Goal: Navigation & Orientation: Find specific page/section

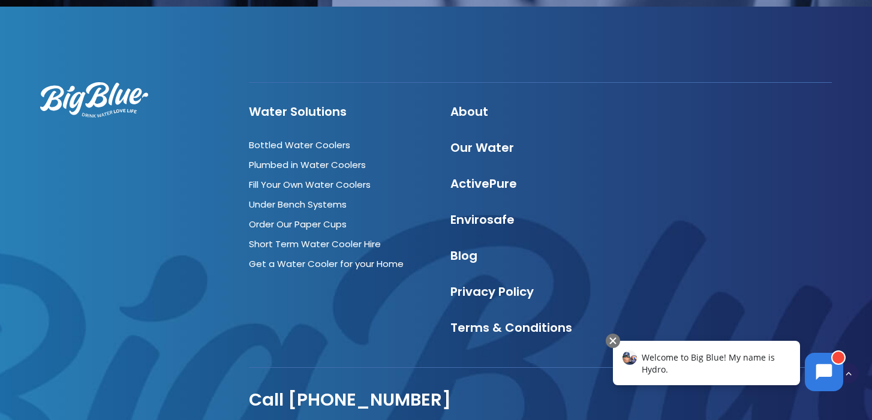
scroll to position [3382, 0]
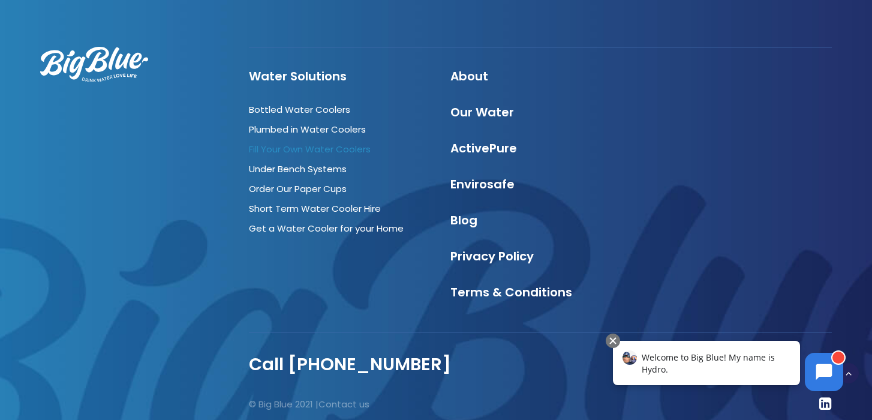
click at [304, 143] on link "Fill Your Own Water Coolers" at bounding box center [310, 149] width 122 height 13
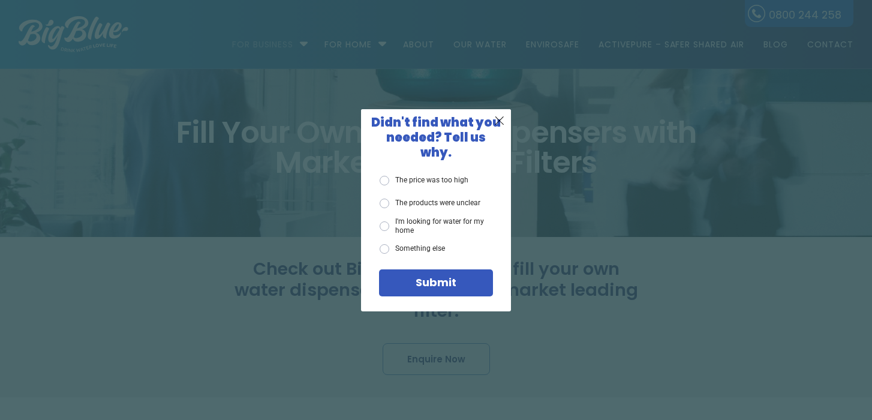
click at [229, 127] on div "X Didn't find what you needed? Tell us why. The price was too high The products…" at bounding box center [436, 210] width 872 height 420
click at [500, 128] on span "X" at bounding box center [499, 120] width 11 height 15
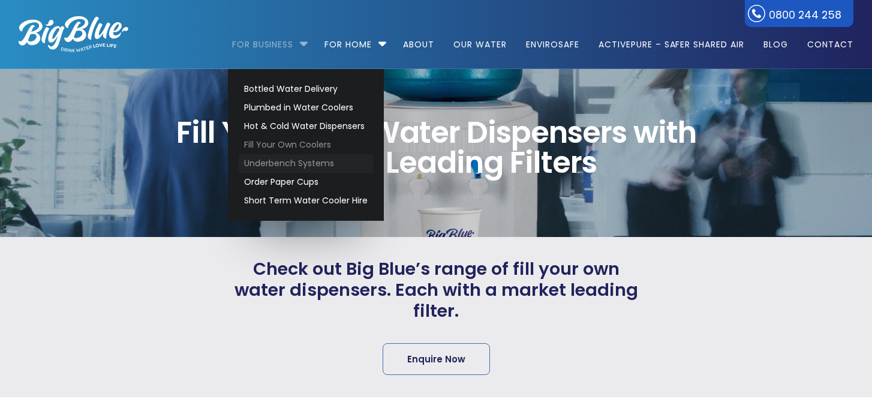
click at [289, 162] on link "Underbench Systems" at bounding box center [306, 163] width 134 height 19
click at [267, 198] on link "Short Term Water Cooler Hire" at bounding box center [306, 200] width 134 height 19
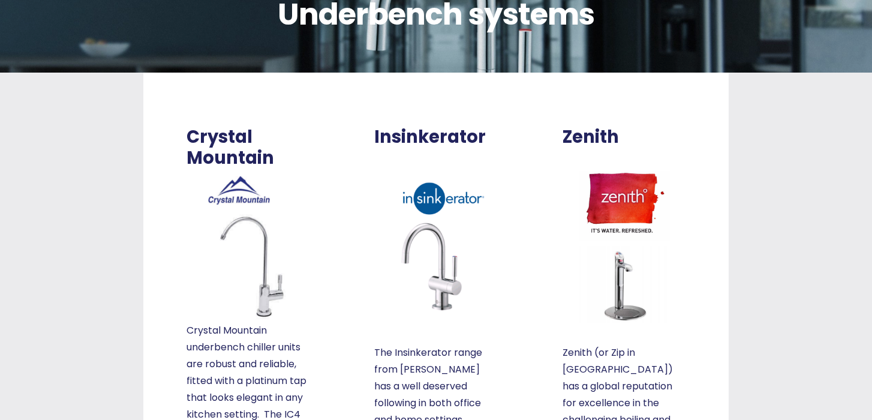
scroll to position [149, 0]
